Goal: Task Accomplishment & Management: Use online tool/utility

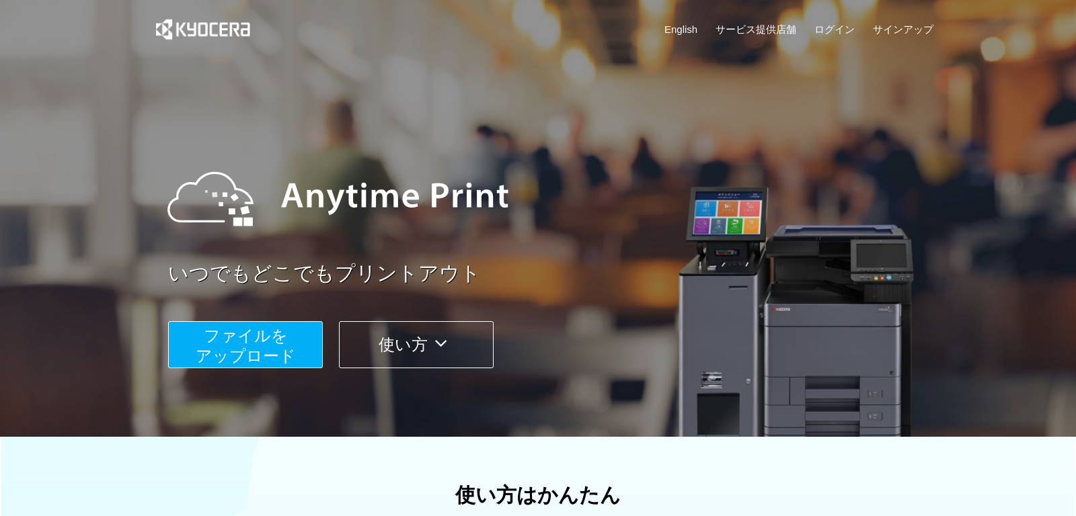
click at [260, 346] on span "ファイルを ​​アップロード" at bounding box center [246, 346] width 100 height 38
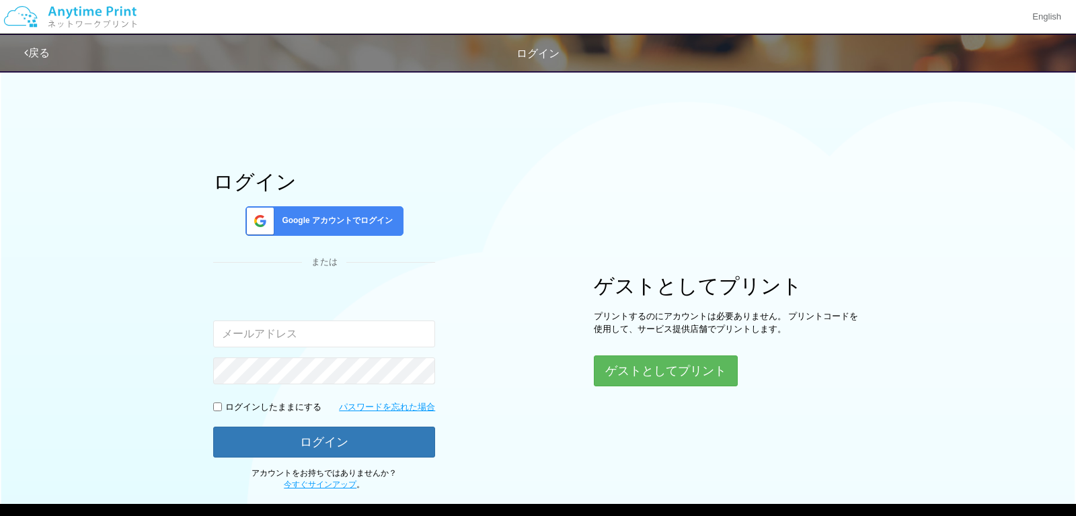
click at [364, 212] on div "Google アカウントでログイン" at bounding box center [324, 221] width 158 height 30
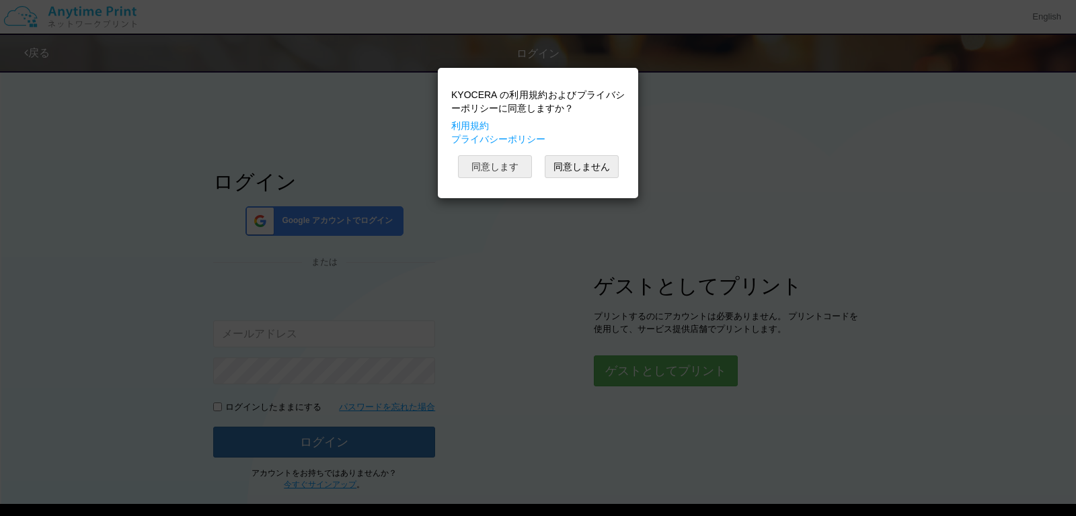
click at [489, 167] on button "同意します" at bounding box center [495, 166] width 74 height 23
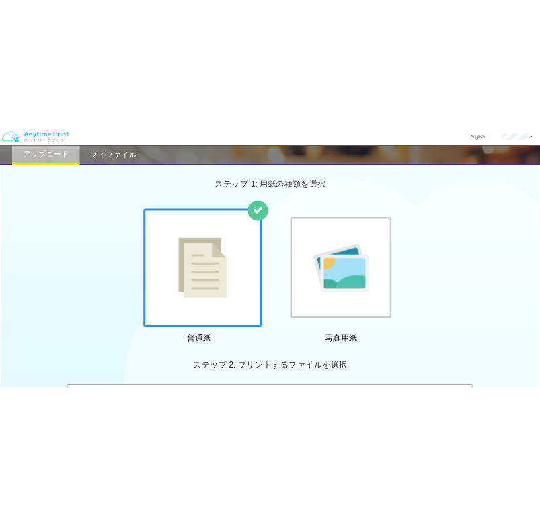
scroll to position [134, 0]
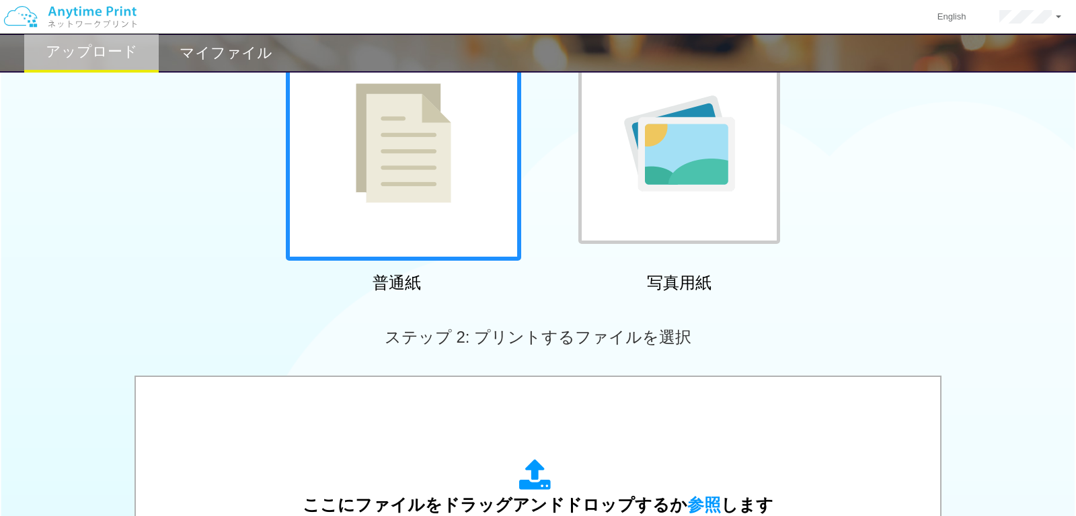
click at [414, 180] on img at bounding box center [403, 143] width 95 height 120
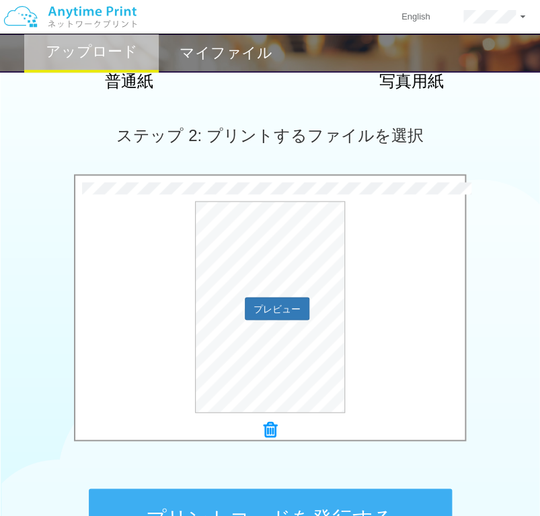
scroll to position [471, 0]
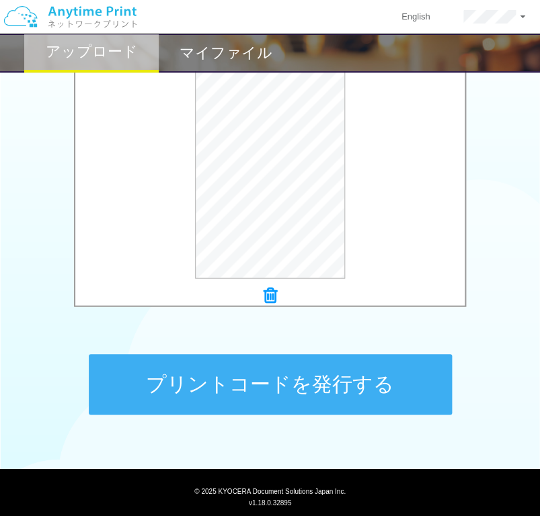
click at [193, 385] on button "プリントコードを発行する" at bounding box center [270, 384] width 363 height 61
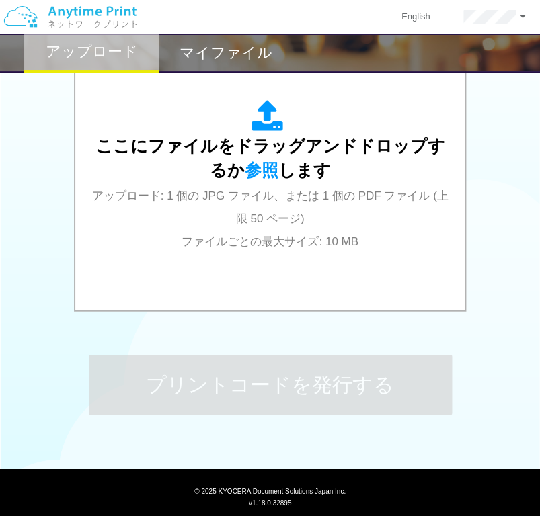
scroll to position [0, 0]
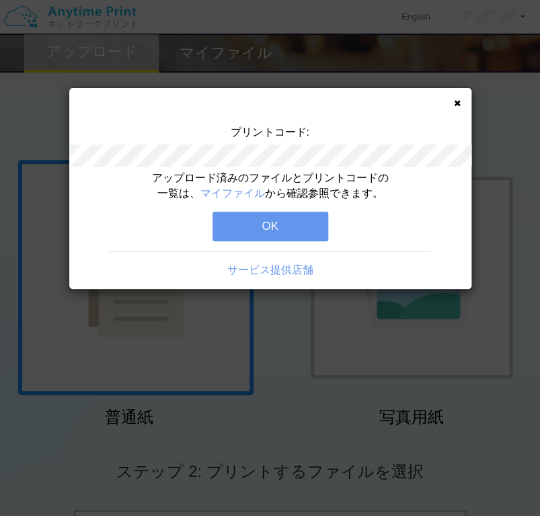
click at [264, 227] on button "OK" at bounding box center [270, 227] width 116 height 30
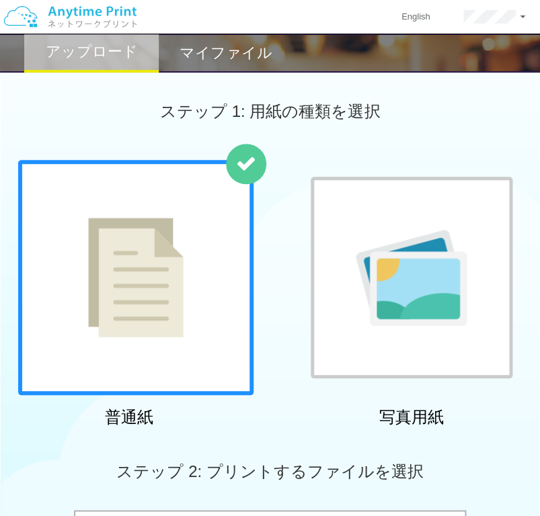
click at [219, 54] on h2 "マイファイル" at bounding box center [226, 53] width 93 height 16
